Goal: Information Seeking & Learning: Learn about a topic

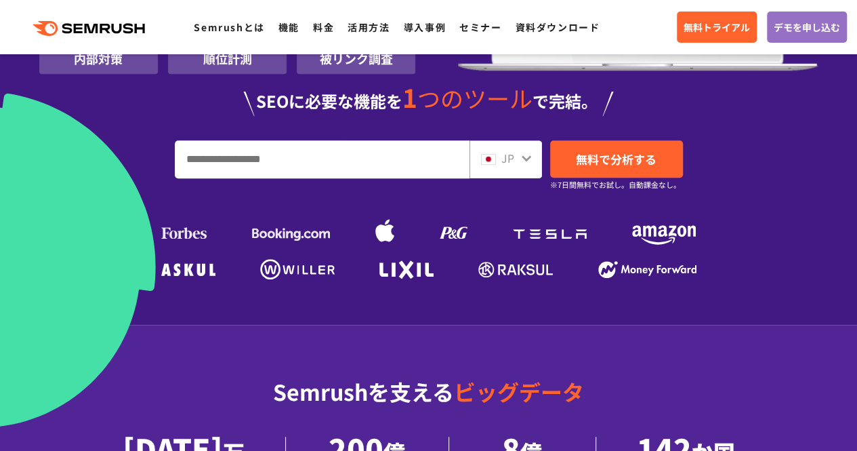
scroll to position [304, 0]
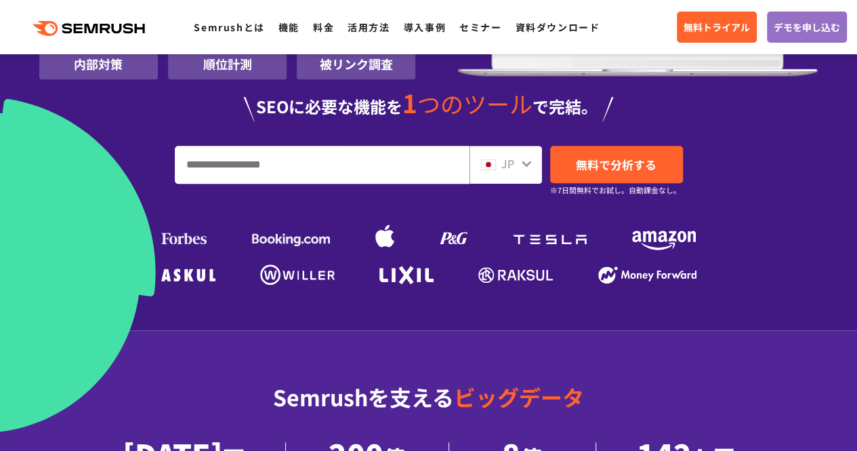
click at [299, 163] on input "URL、キーワードを入力してください" at bounding box center [321, 164] width 293 height 37
type input "*****"
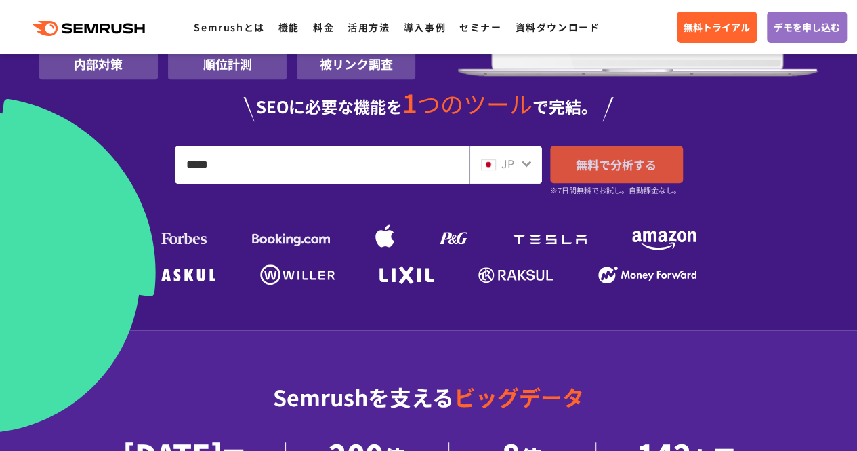
click at [607, 173] on link "無料で分析する" at bounding box center [616, 164] width 133 height 37
